Goal: Check status

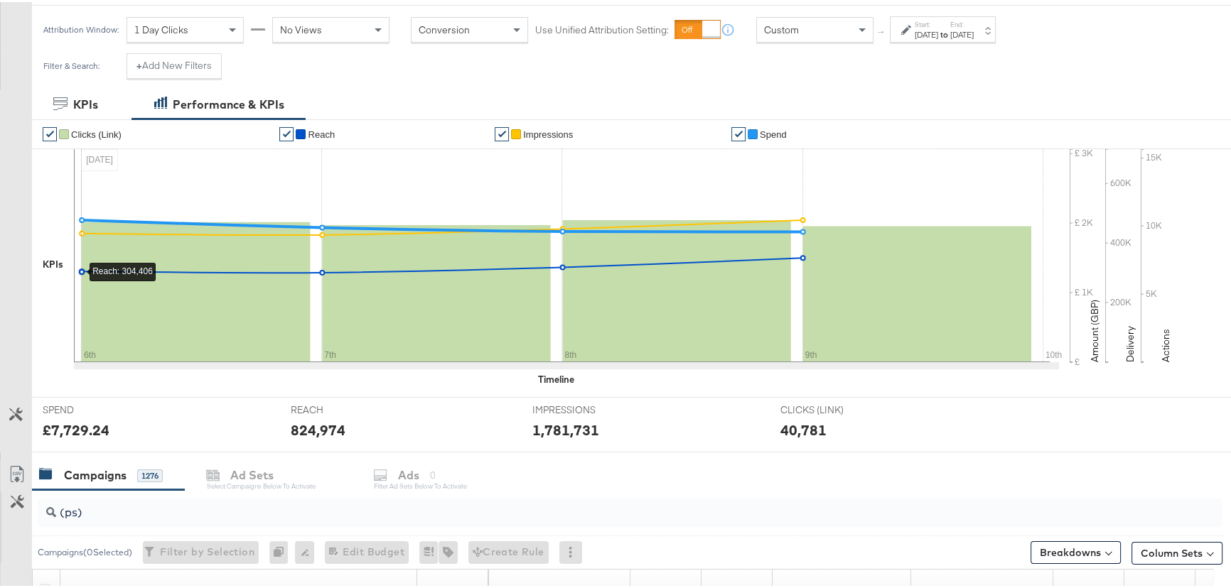
scroll to position [387, 0]
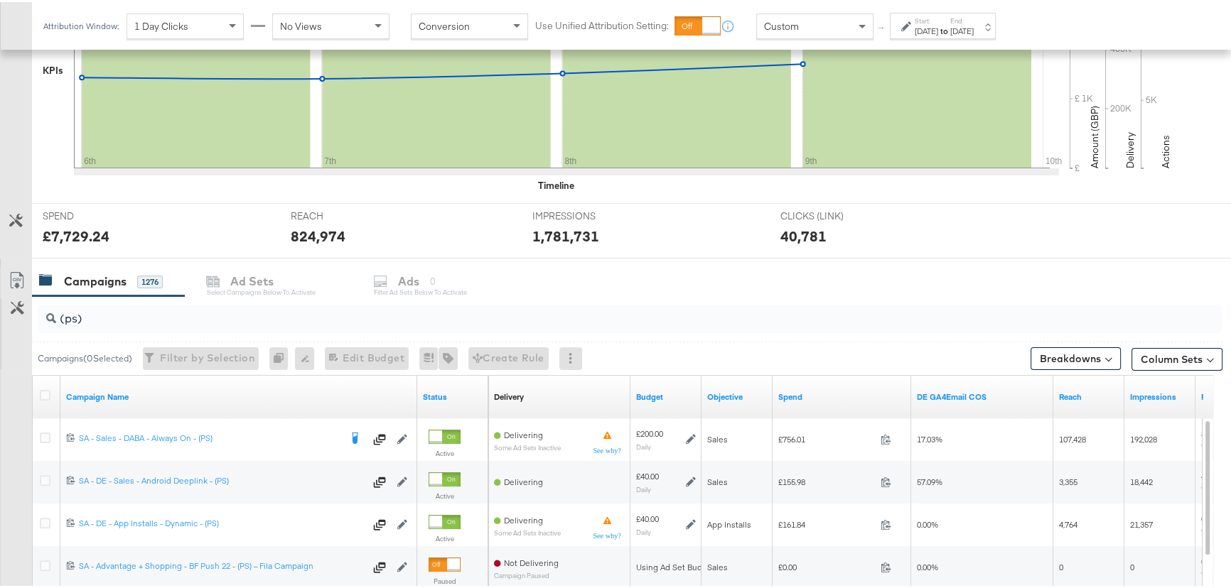
click at [973, 20] on div "Start: [DATE] to End: [DATE]" at bounding box center [943, 24] width 59 height 21
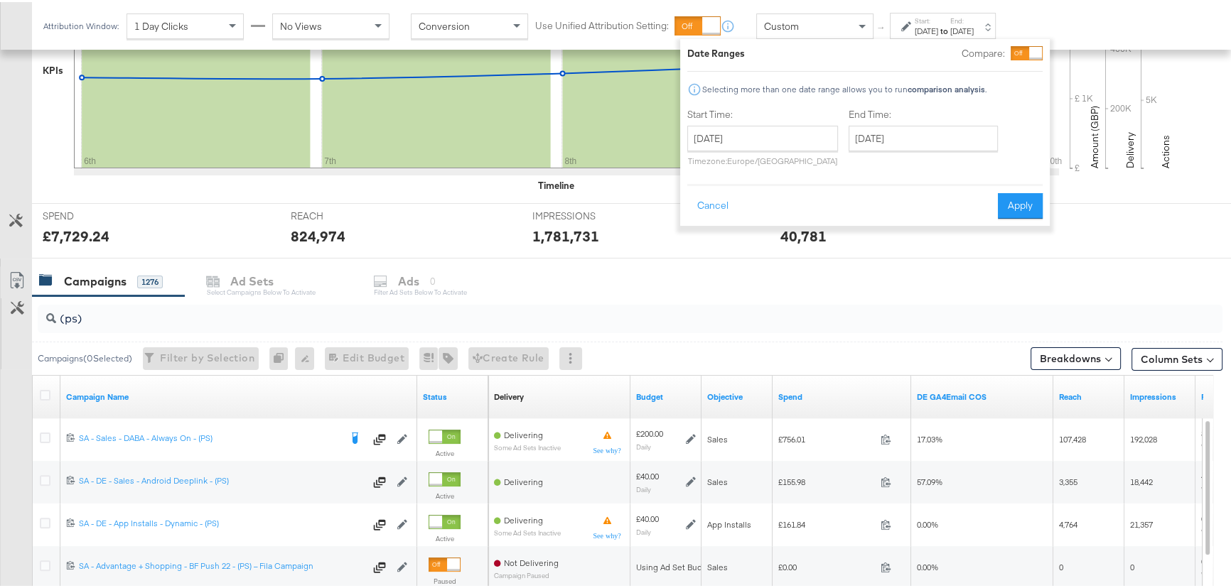
click at [741, 157] on p "Timezone: [GEOGRAPHIC_DATA]/[GEOGRAPHIC_DATA]" at bounding box center [762, 158] width 151 height 11
click at [756, 141] on input "[DATE]" at bounding box center [762, 137] width 151 height 26
click at [701, 232] on td "3" at bounding box center [703, 228] width 24 height 20
type input "[DATE]"
click at [917, 139] on input "[DATE]" at bounding box center [922, 137] width 149 height 26
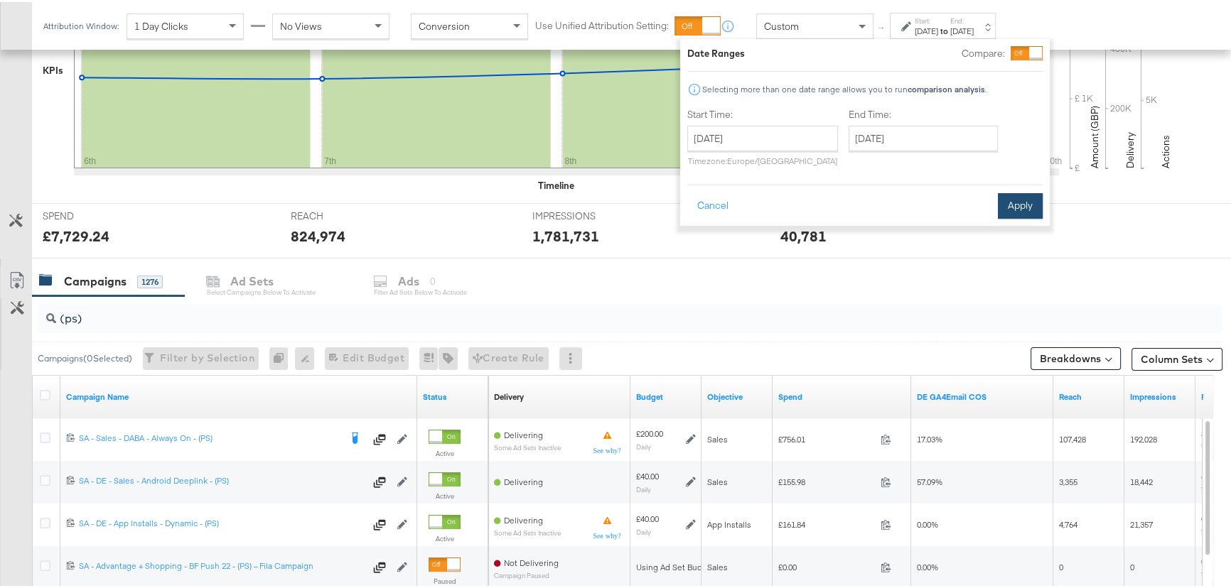
click at [1037, 202] on button "Apply" at bounding box center [1020, 204] width 45 height 26
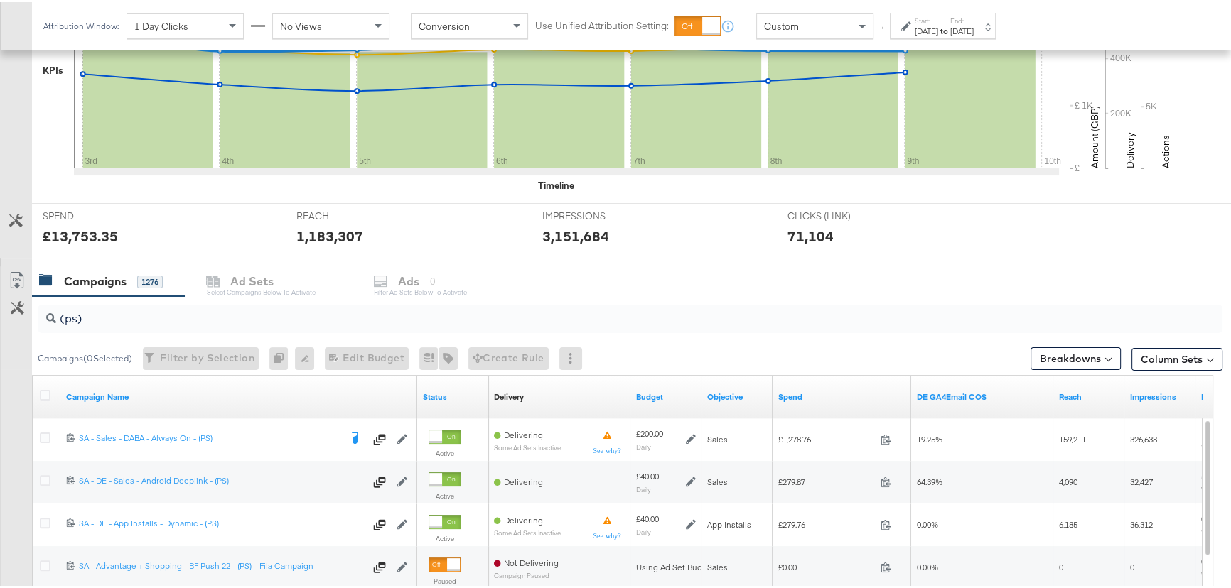
click at [950, 26] on strong "to" at bounding box center [944, 28] width 12 height 11
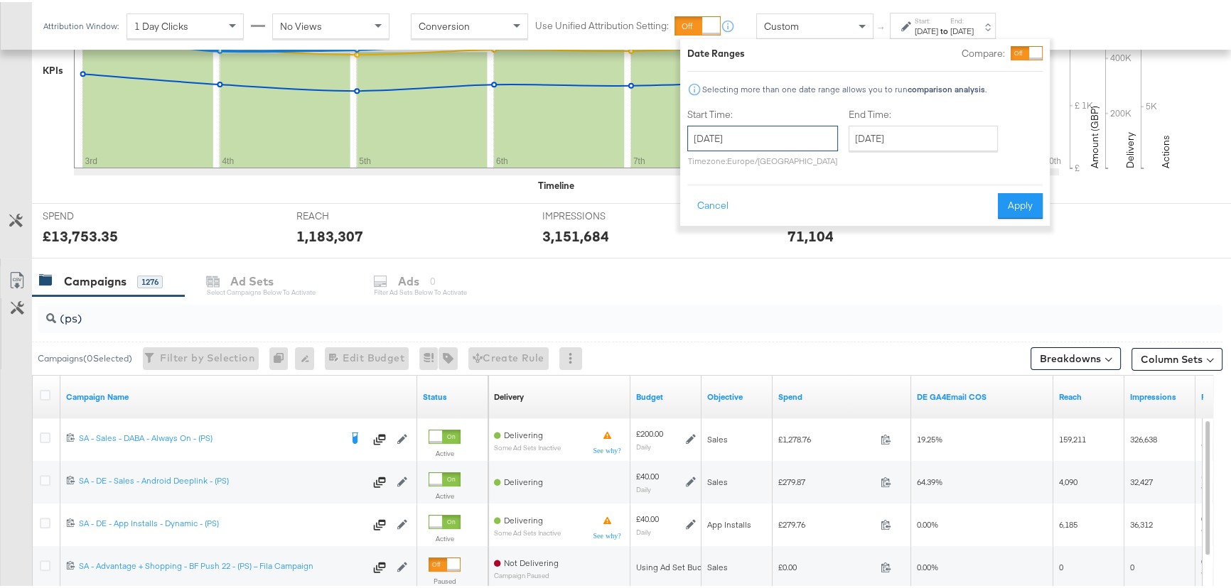
click at [774, 142] on input "[DATE]" at bounding box center [762, 137] width 151 height 26
click at [701, 207] on td "27" at bounding box center [703, 208] width 24 height 20
type input "[DATE]"
click at [936, 139] on input "[DATE]" at bounding box center [923, 137] width 149 height 26
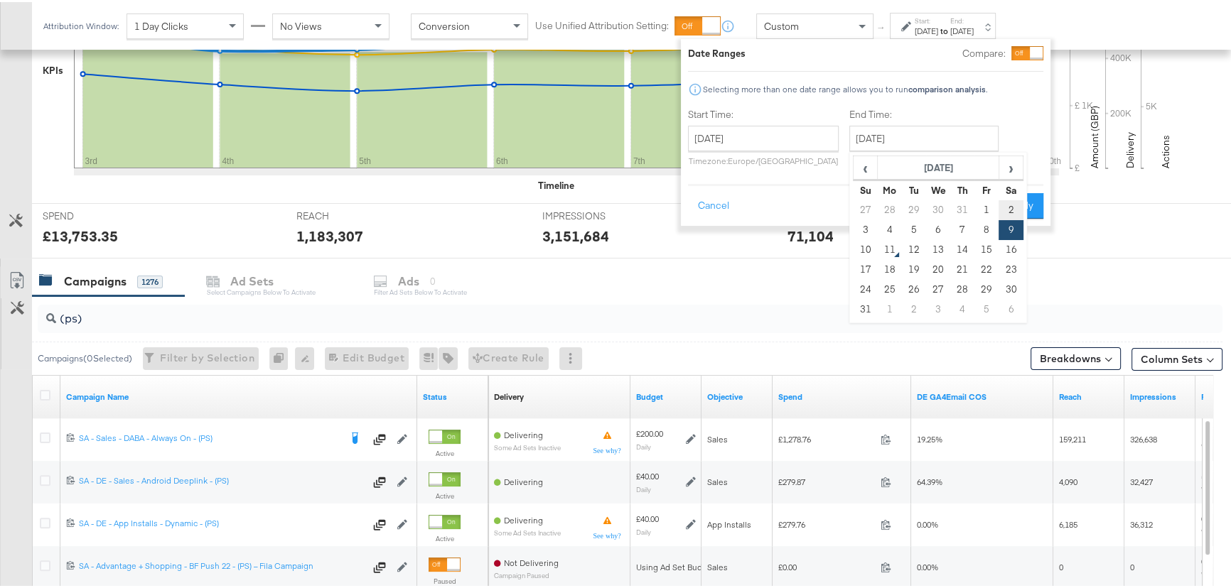
click at [1006, 202] on td "2" at bounding box center [1010, 208] width 24 height 20
type input "[DATE]"
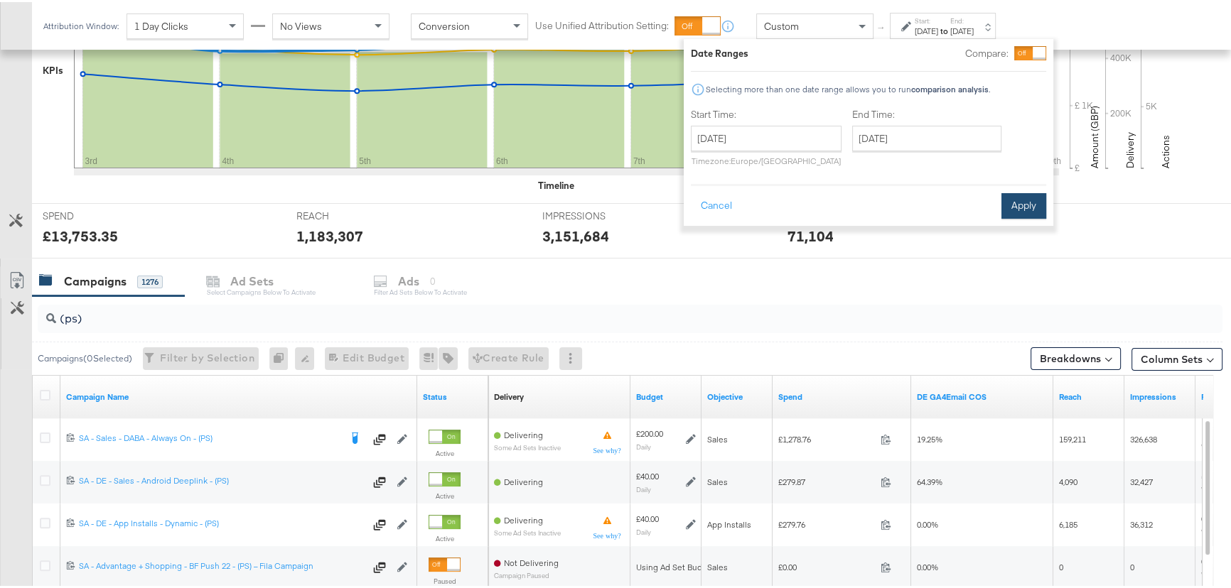
click at [1020, 195] on button "Apply" at bounding box center [1023, 204] width 45 height 26
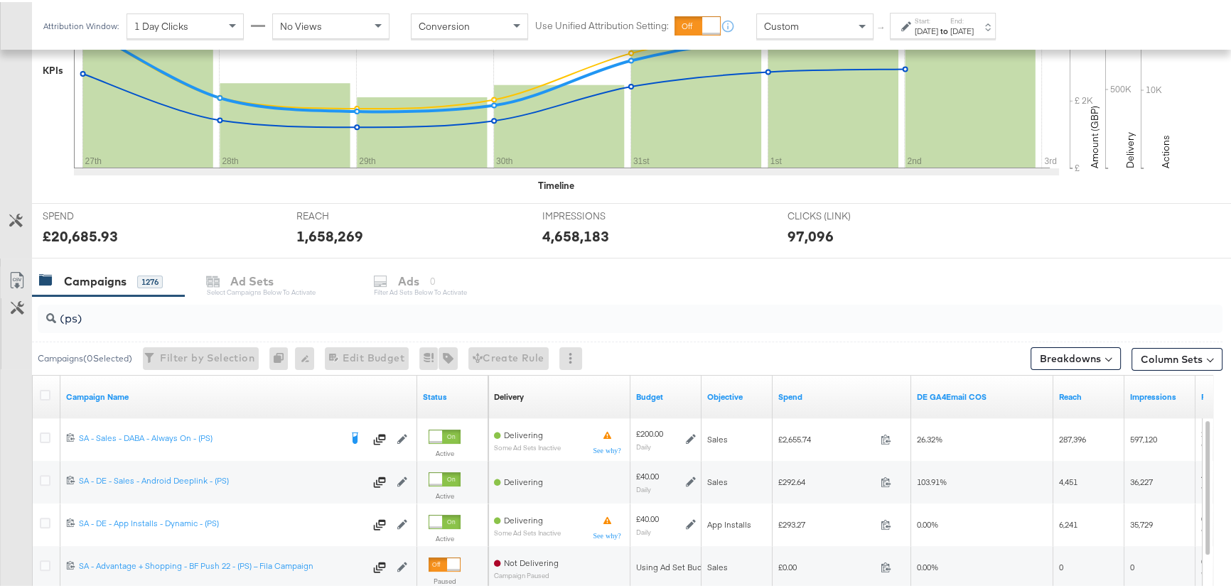
click at [950, 26] on strong "to" at bounding box center [944, 28] width 12 height 11
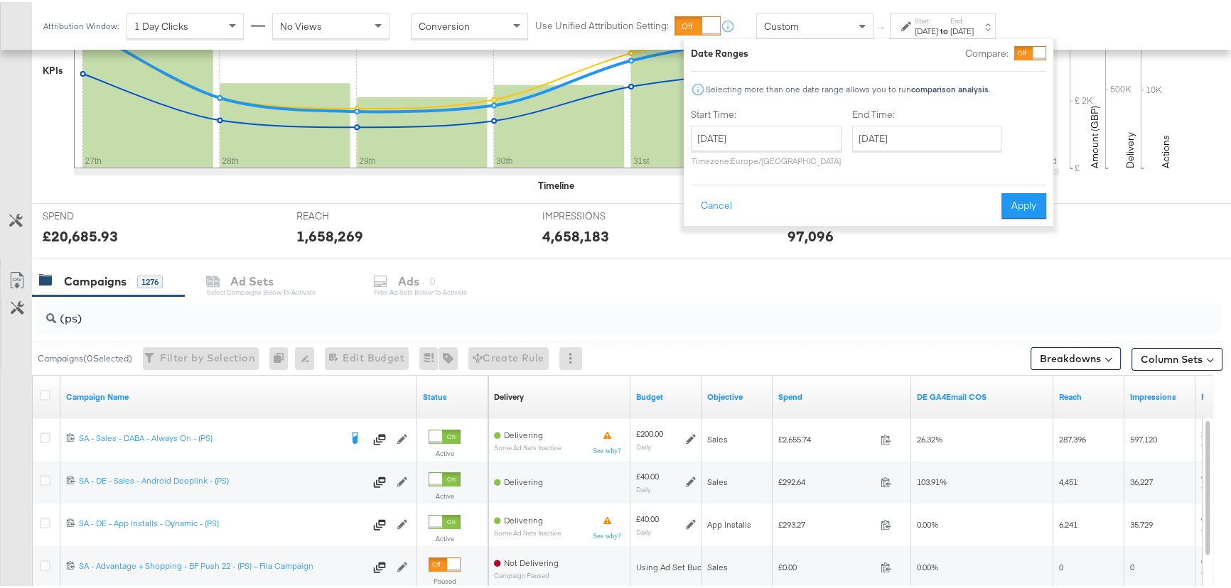
click at [835, 286] on div "Campaigns 1276 Ad Sets Select Campaigns below to activate Ads 0 Filter Ad Sets …" at bounding box center [636, 279] width 1208 height 31
click at [782, 136] on input "[DATE]" at bounding box center [766, 137] width 151 height 26
click at [958, 276] on div "Campaigns 1276 Ad Sets Select Campaigns below to activate Ads 0 Filter Ad Sets …" at bounding box center [636, 279] width 1208 height 31
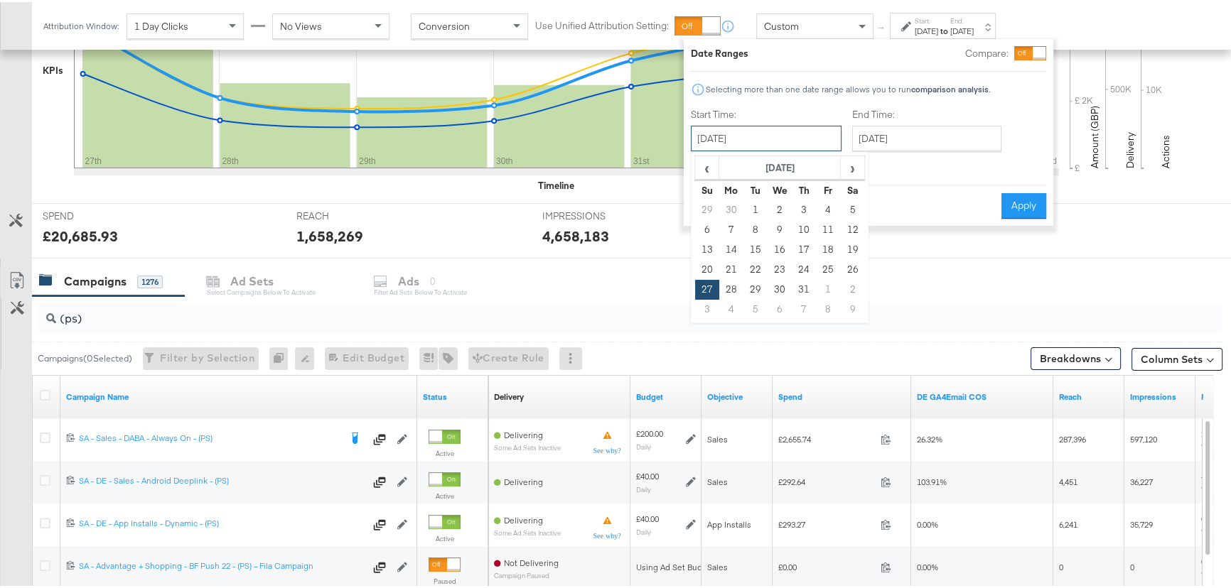
click at [725, 143] on input "[DATE]" at bounding box center [766, 137] width 151 height 26
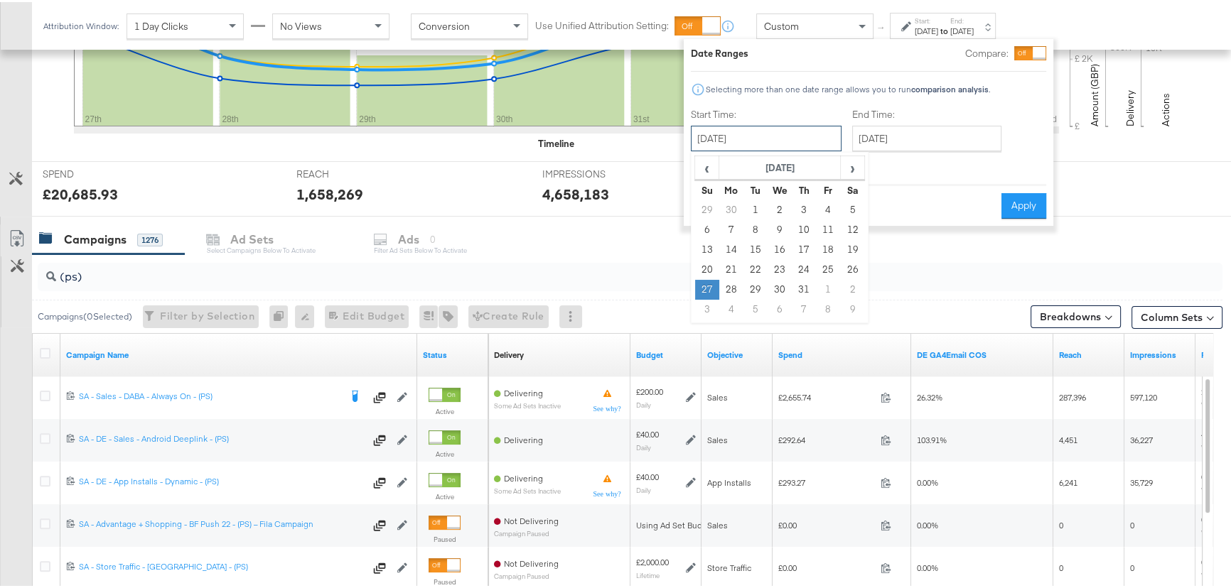
scroll to position [452, 0]
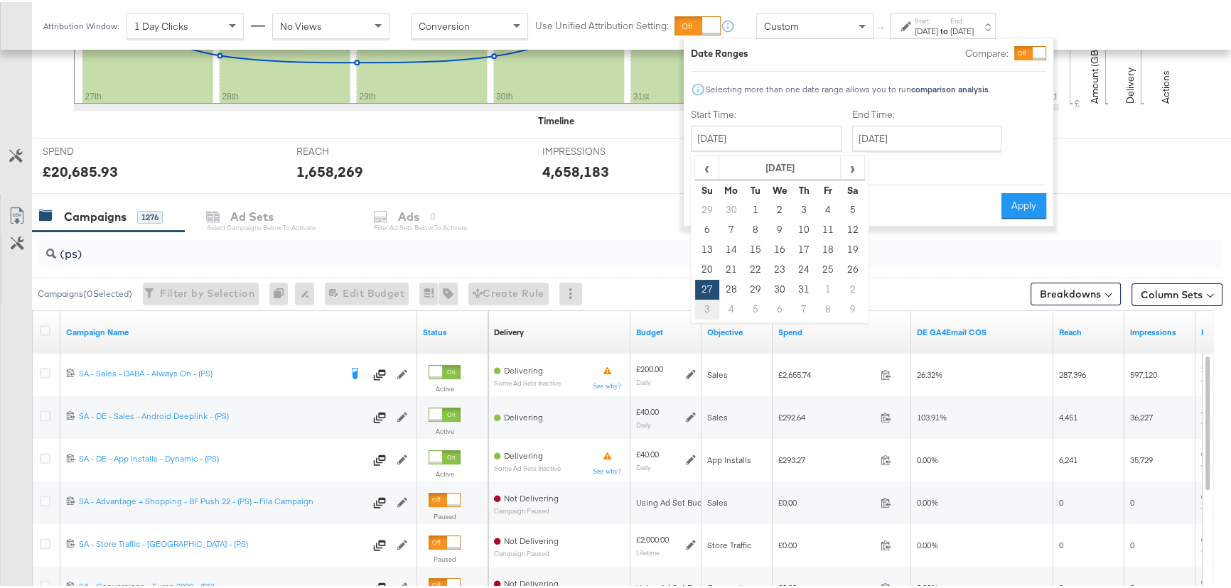
click at [701, 301] on td "3" at bounding box center [707, 308] width 24 height 20
type input "[DATE]"
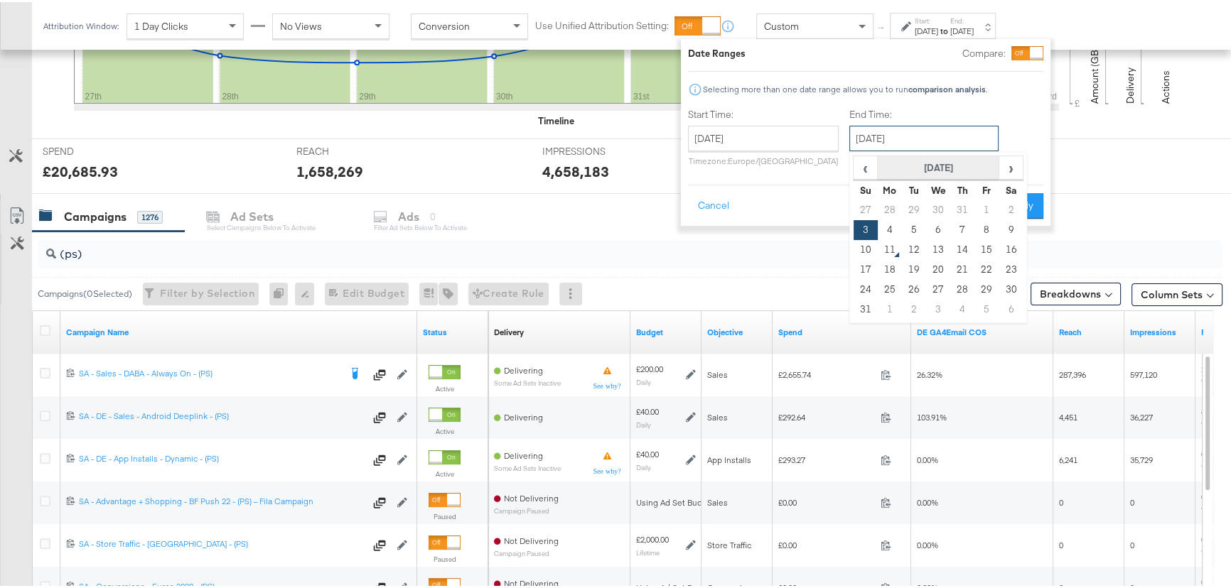
drag, startPoint x: 946, startPoint y: 135, endPoint x: 946, endPoint y: 153, distance: 18.5
click at [945, 135] on input "[DATE]" at bounding box center [923, 137] width 149 height 26
click at [1000, 231] on td "9" at bounding box center [1010, 228] width 24 height 20
type input "[DATE]"
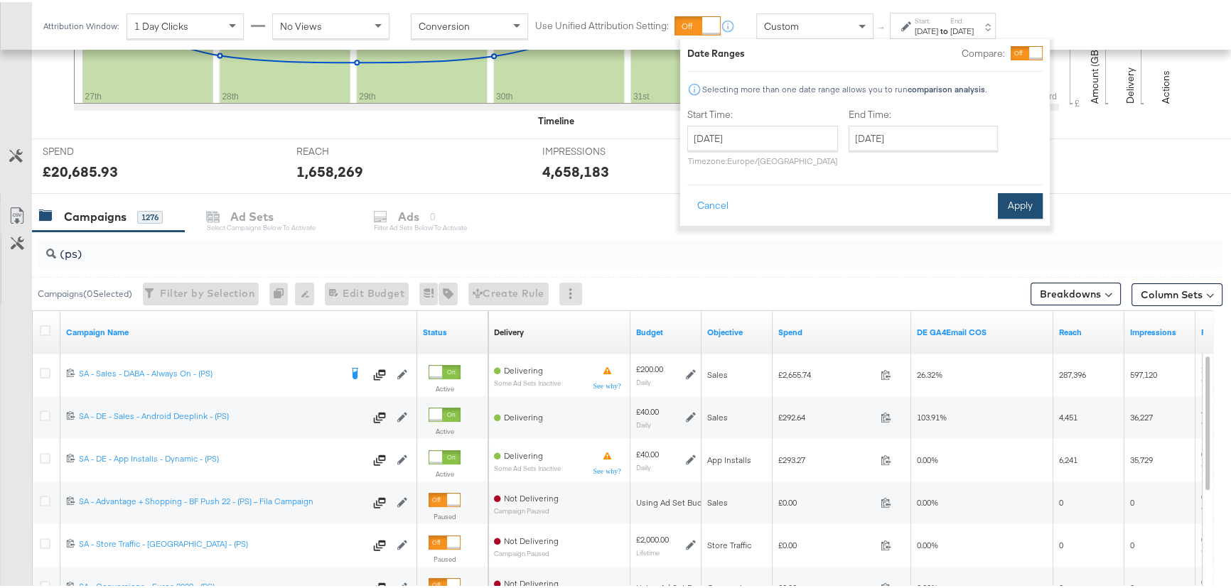
click at [1031, 199] on button "Apply" at bounding box center [1020, 204] width 45 height 26
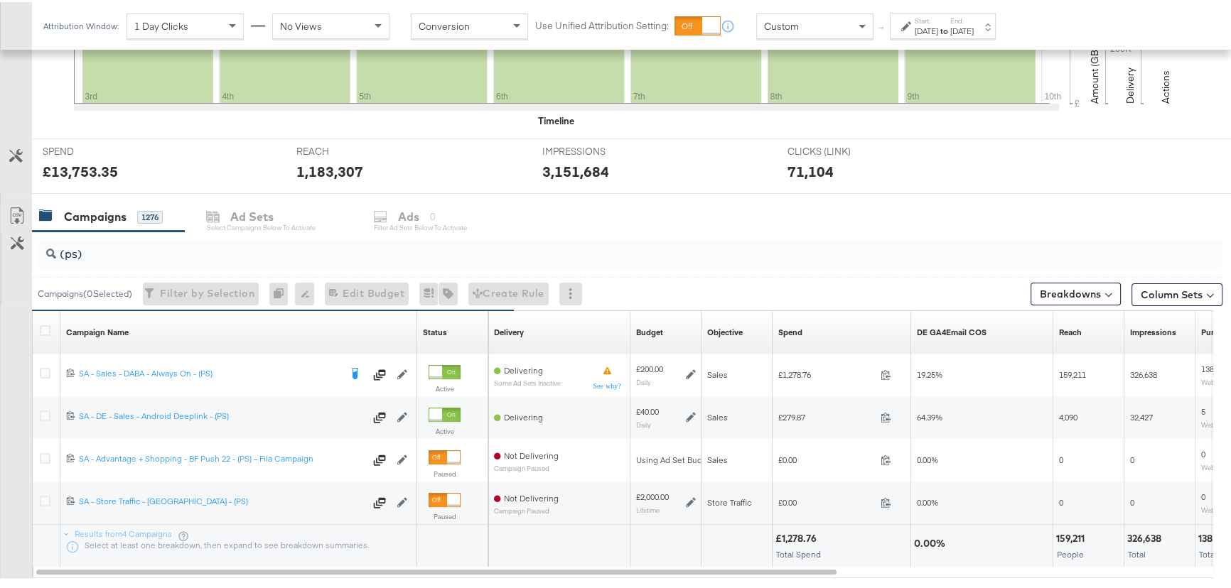
click at [938, 21] on label "Start:" at bounding box center [925, 18] width 23 height 9
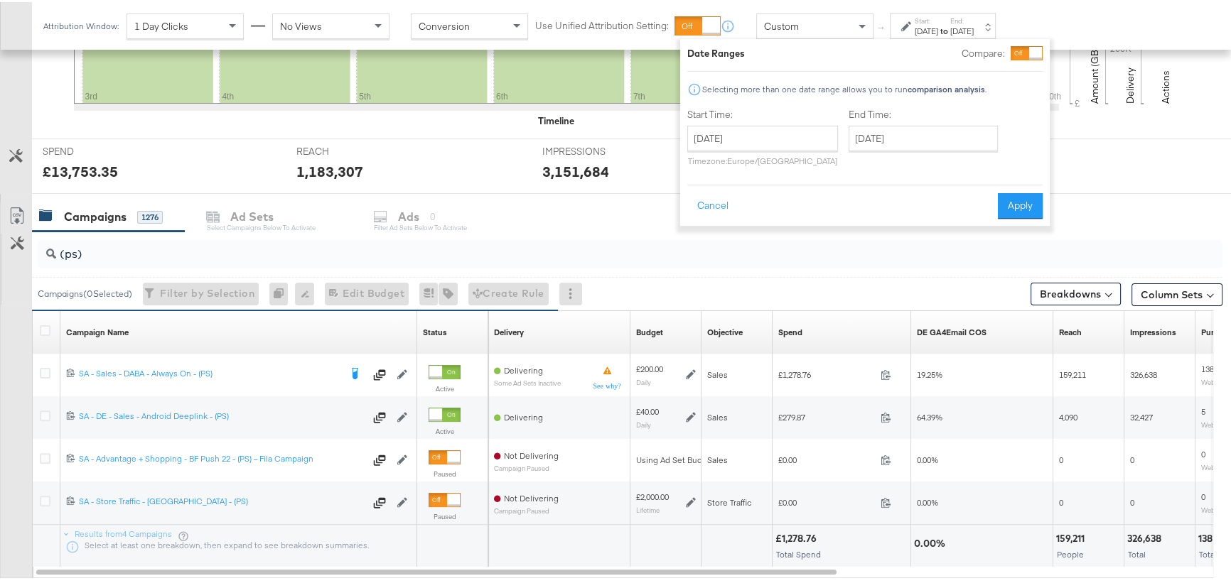
click at [1029, 55] on div at bounding box center [1035, 51] width 13 height 13
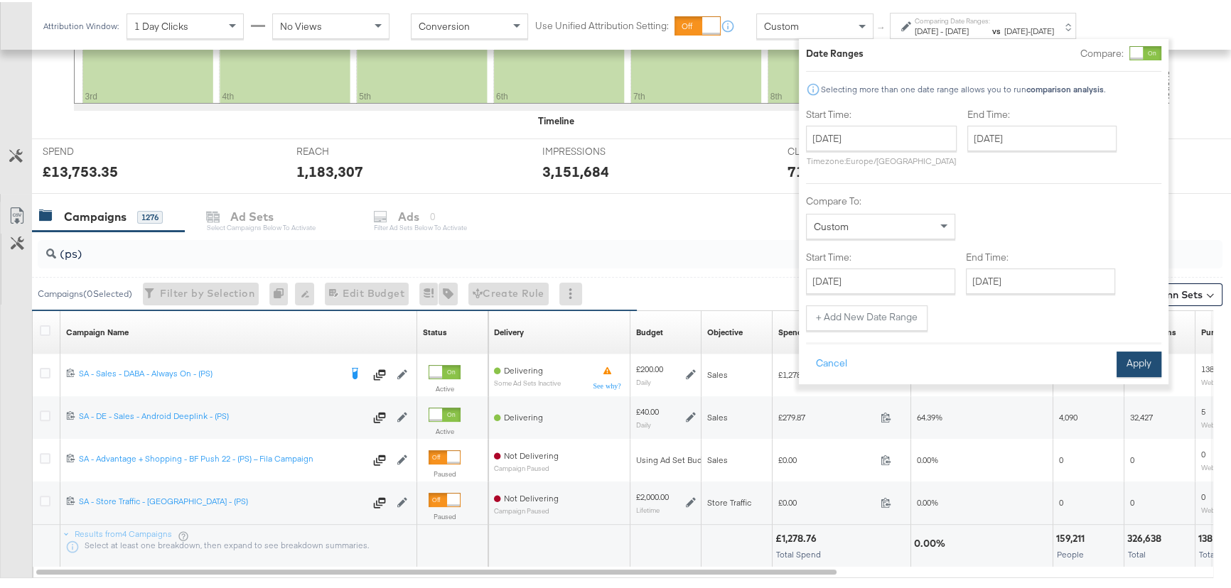
click at [1145, 367] on button "Apply" at bounding box center [1138, 363] width 45 height 26
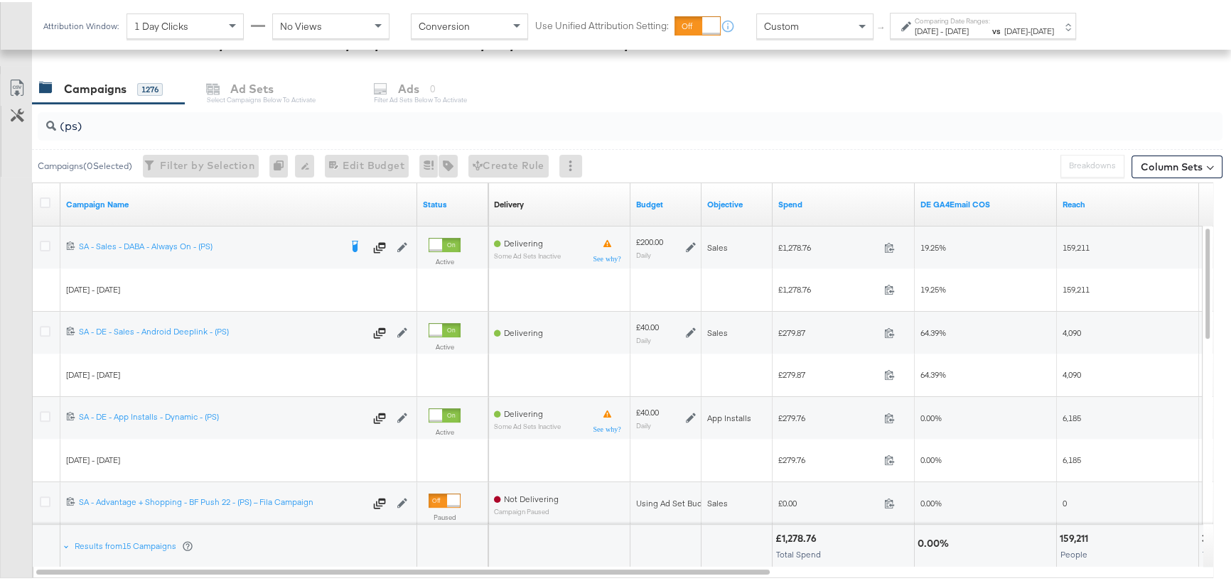
scroll to position [581, 0]
click at [938, 28] on span "[DATE]" at bounding box center [925, 28] width 23 height 11
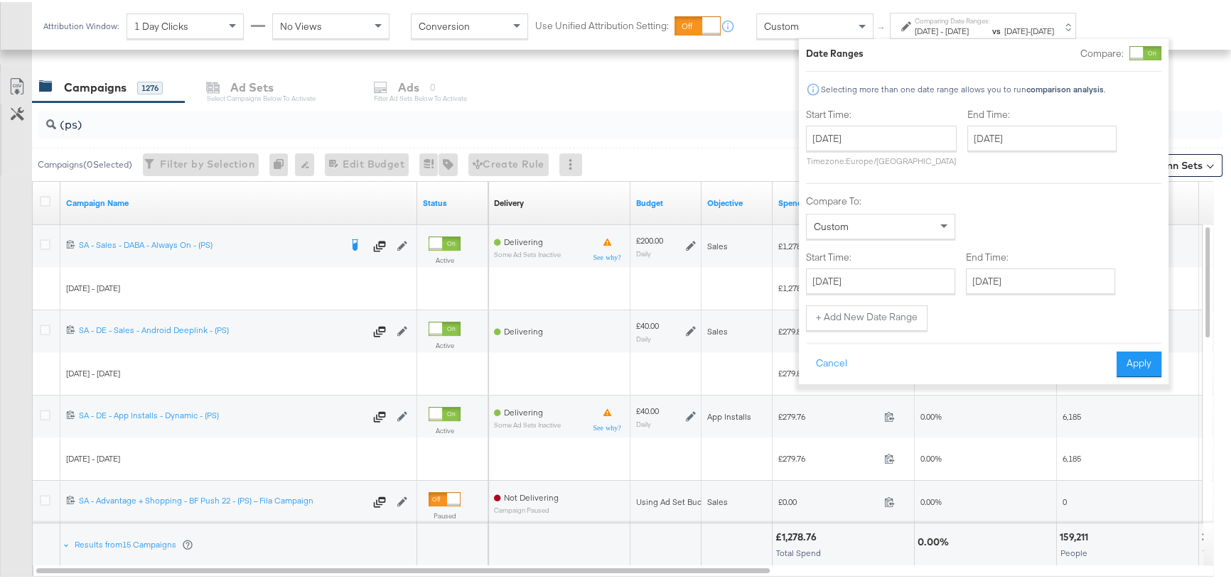
click at [1139, 55] on div at bounding box center [1136, 51] width 13 height 13
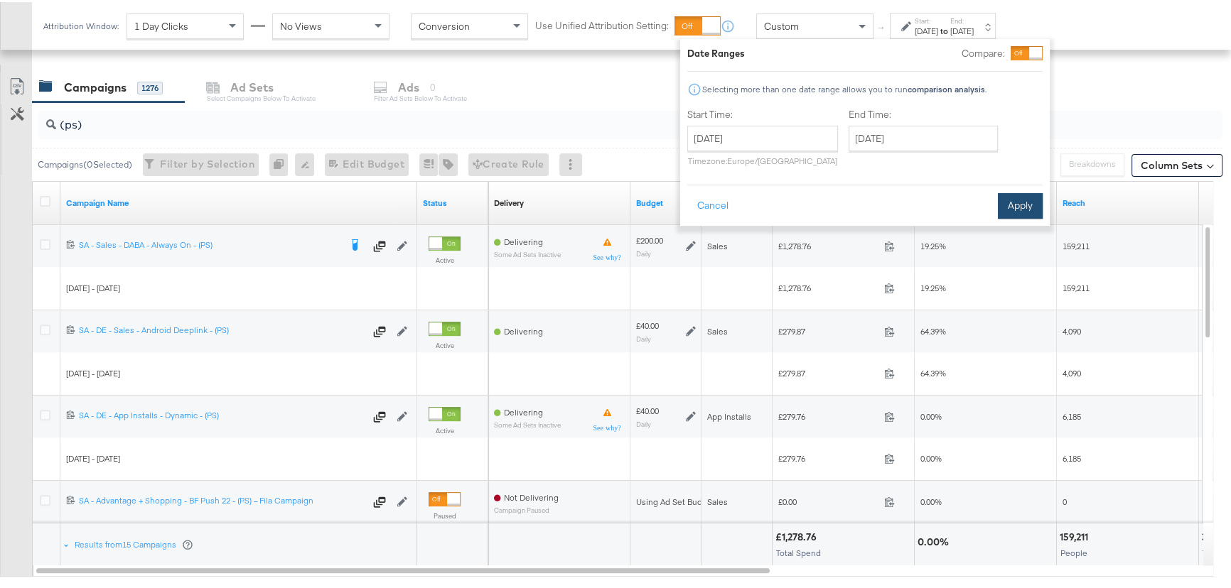
click at [1030, 204] on button "Apply" at bounding box center [1020, 204] width 45 height 26
